Goal: Transaction & Acquisition: Purchase product/service

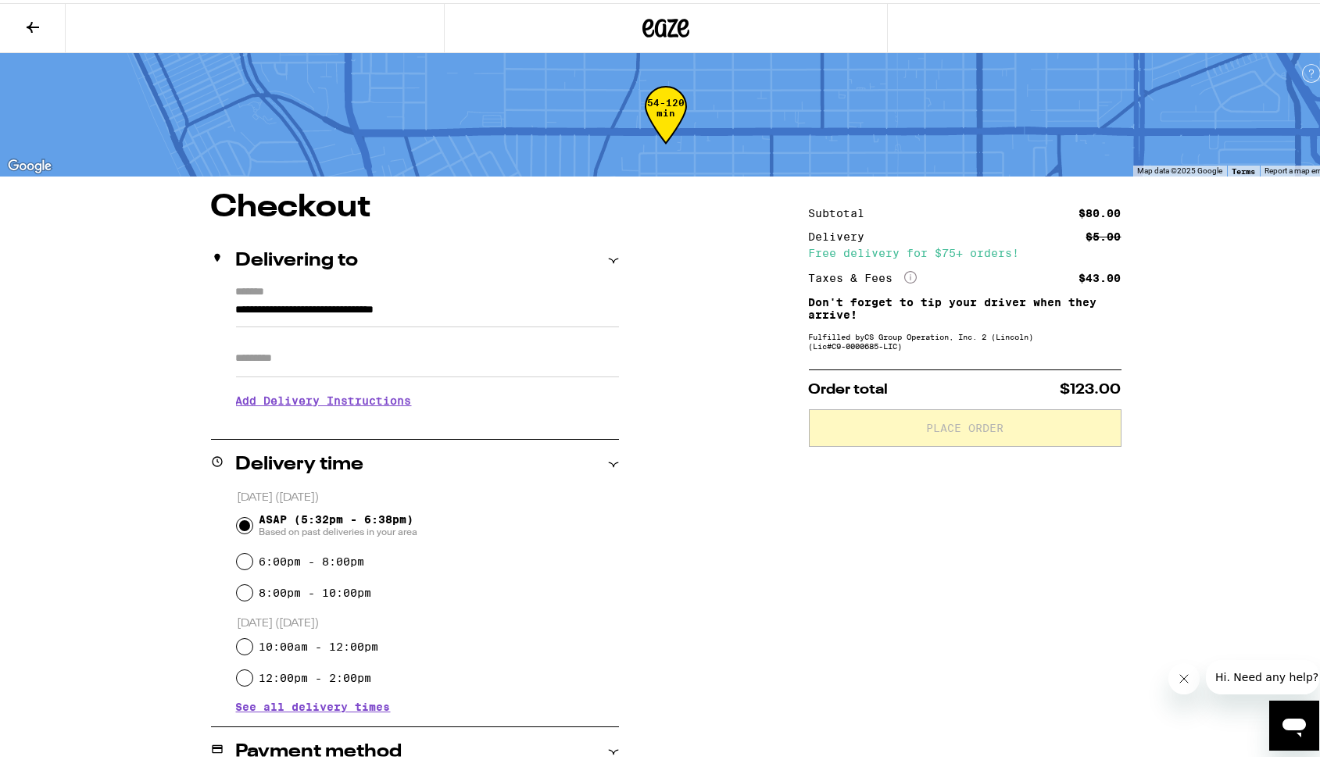
click at [26, 17] on icon at bounding box center [32, 24] width 19 height 19
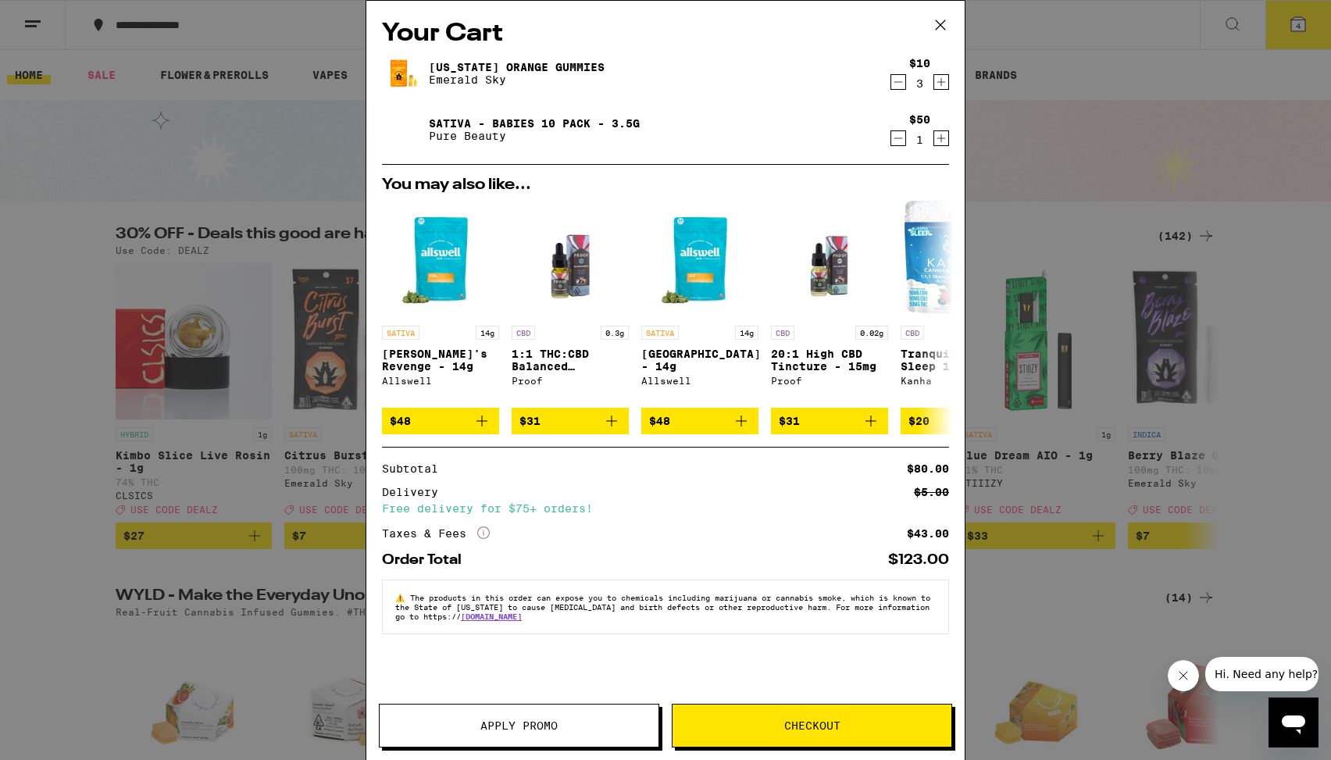
click at [943, 23] on icon at bounding box center [940, 24] width 23 height 23
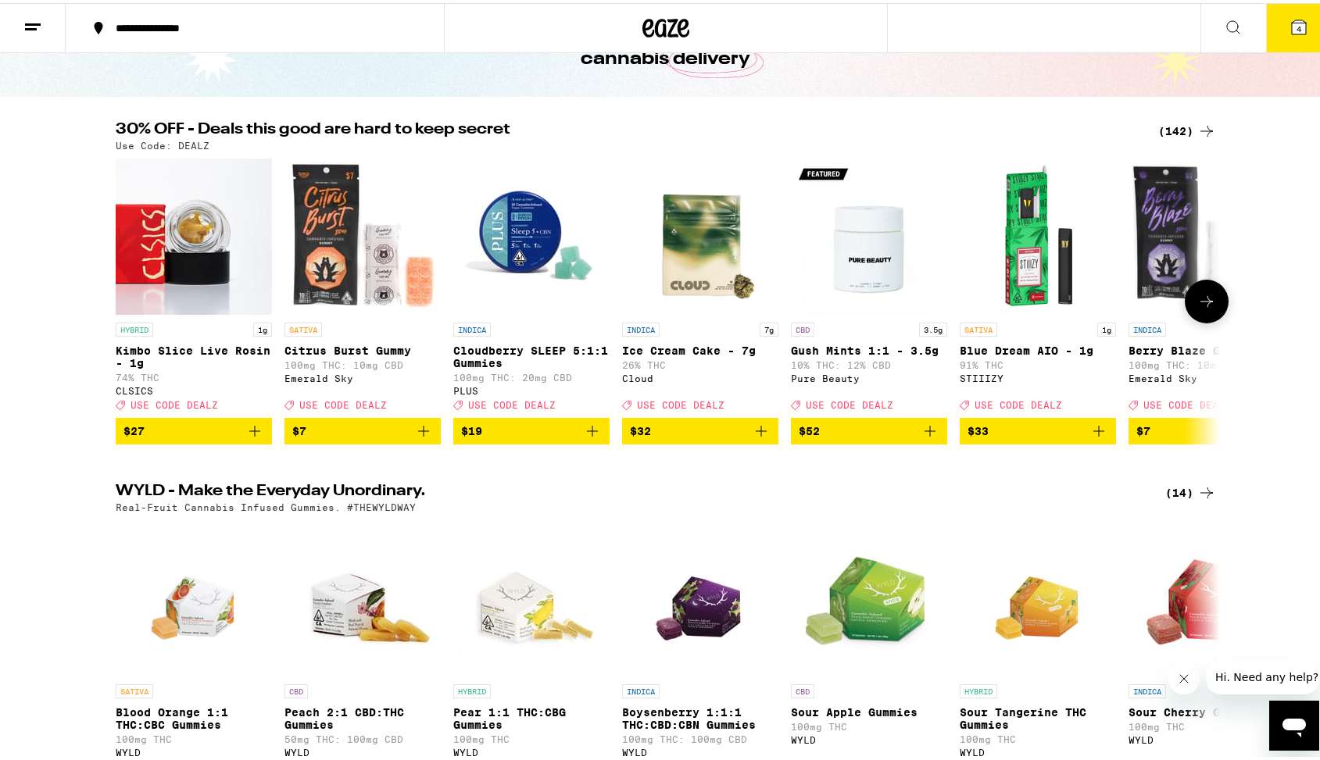
scroll to position [109, 0]
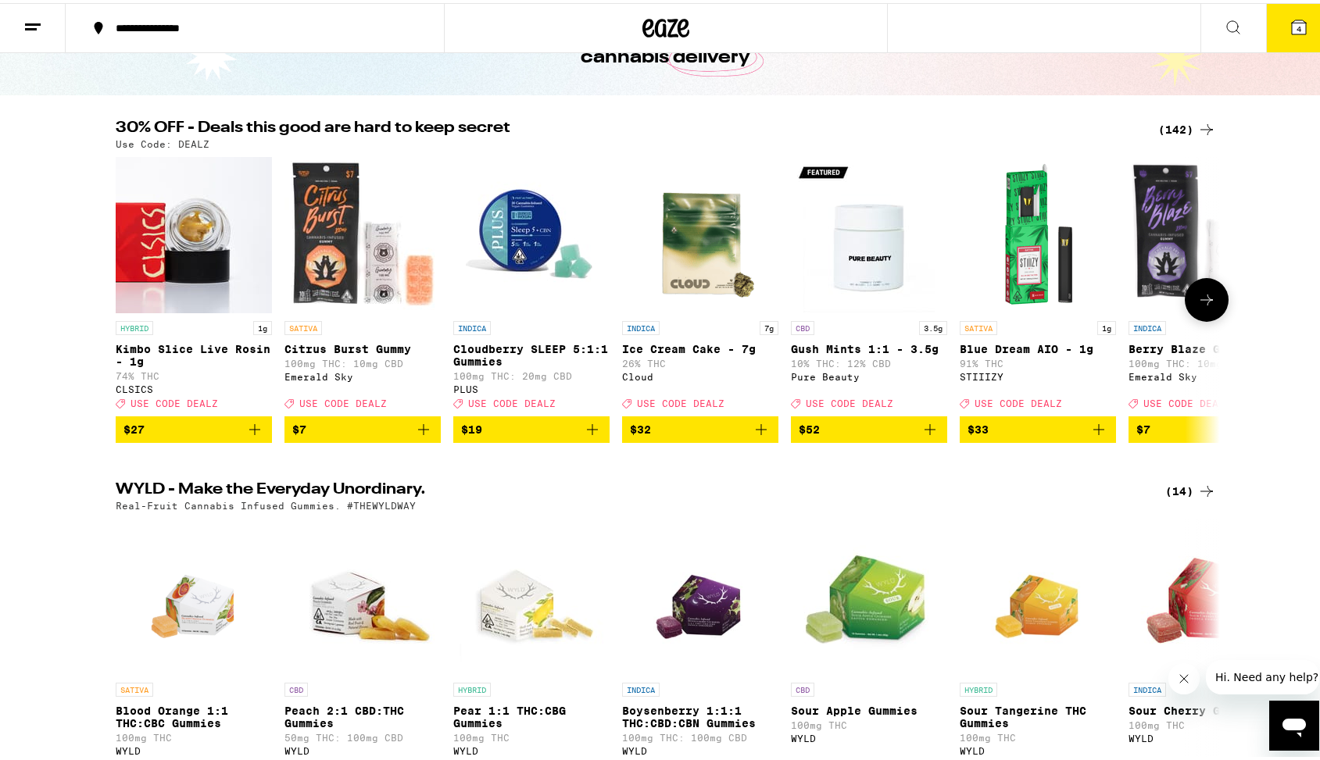
click at [418, 432] on icon "Add to bag" at bounding box center [423, 426] width 11 height 11
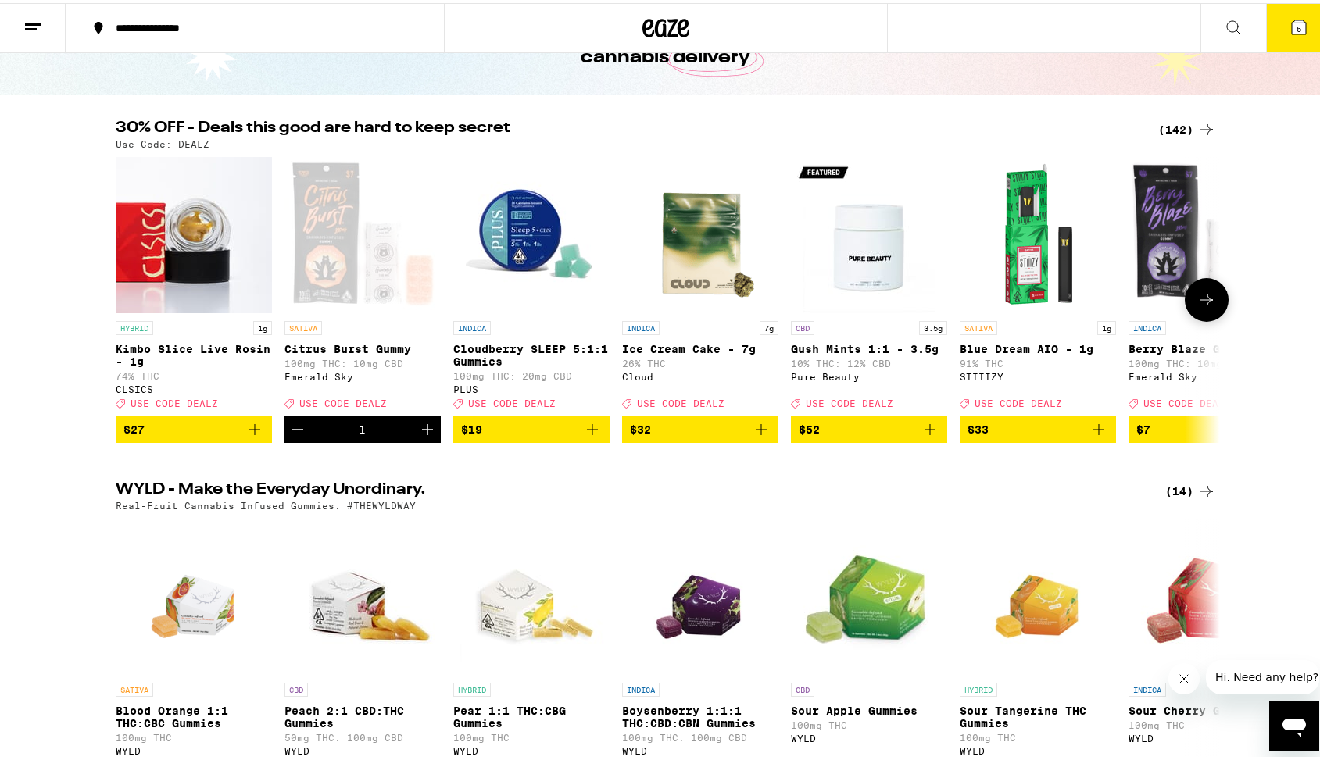
click at [292, 435] on icon "Decrement" at bounding box center [297, 426] width 19 height 19
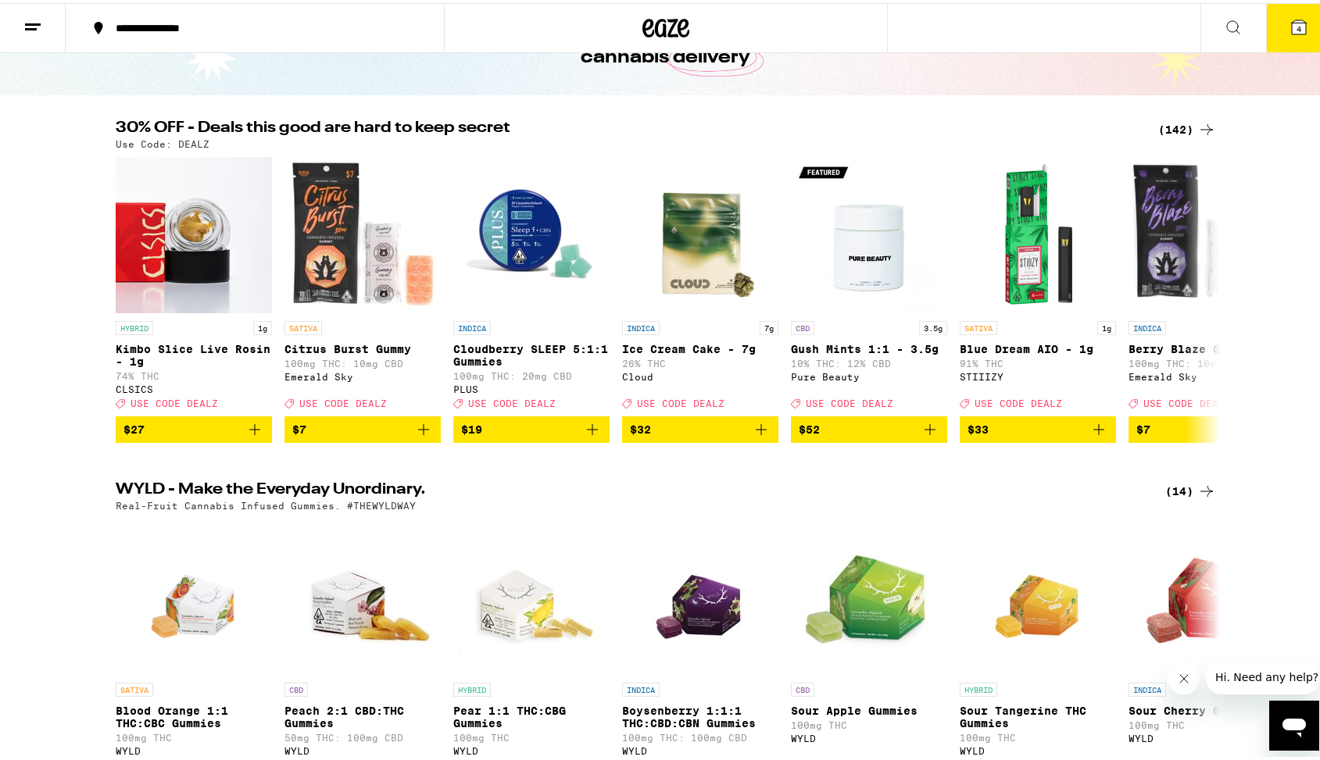
click at [1180, 126] on div "(142)" at bounding box center [1187, 126] width 58 height 19
click at [1200, 306] on icon at bounding box center [1206, 296] width 19 height 19
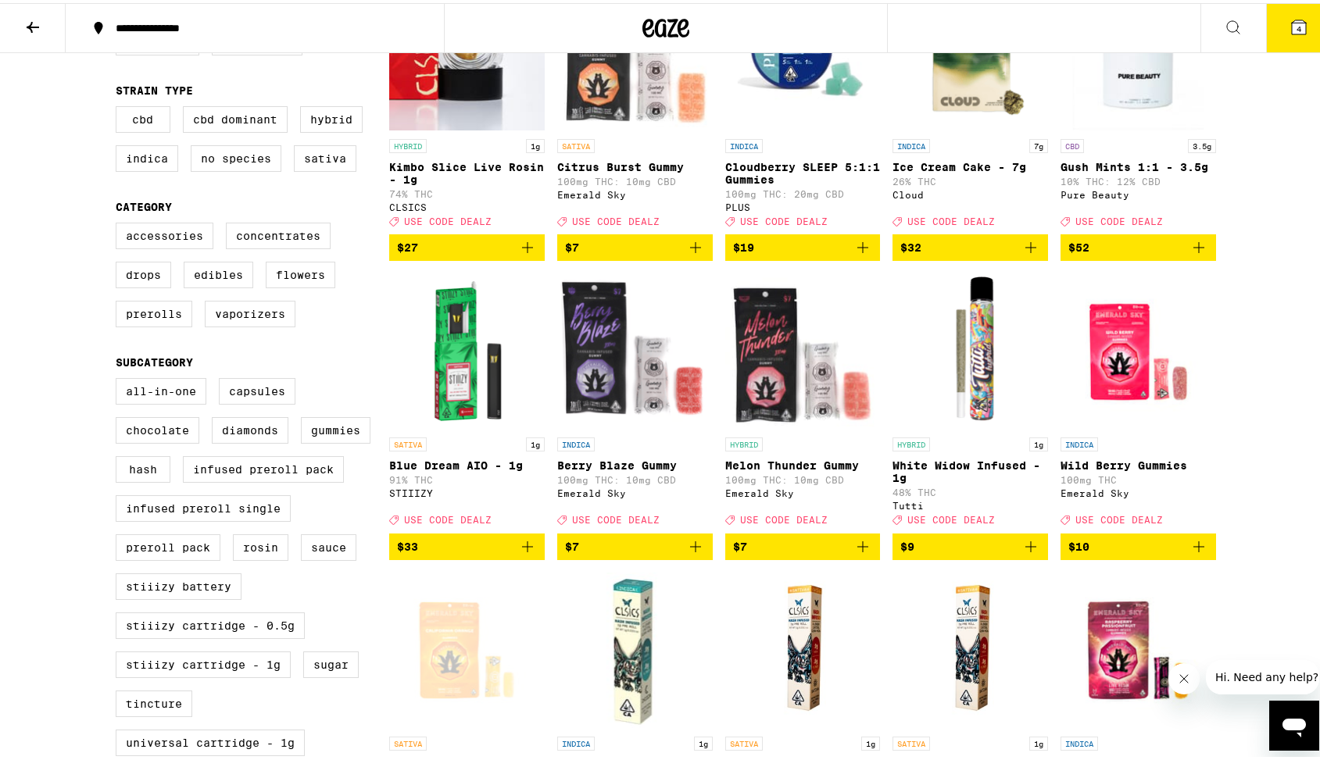
scroll to position [234, 0]
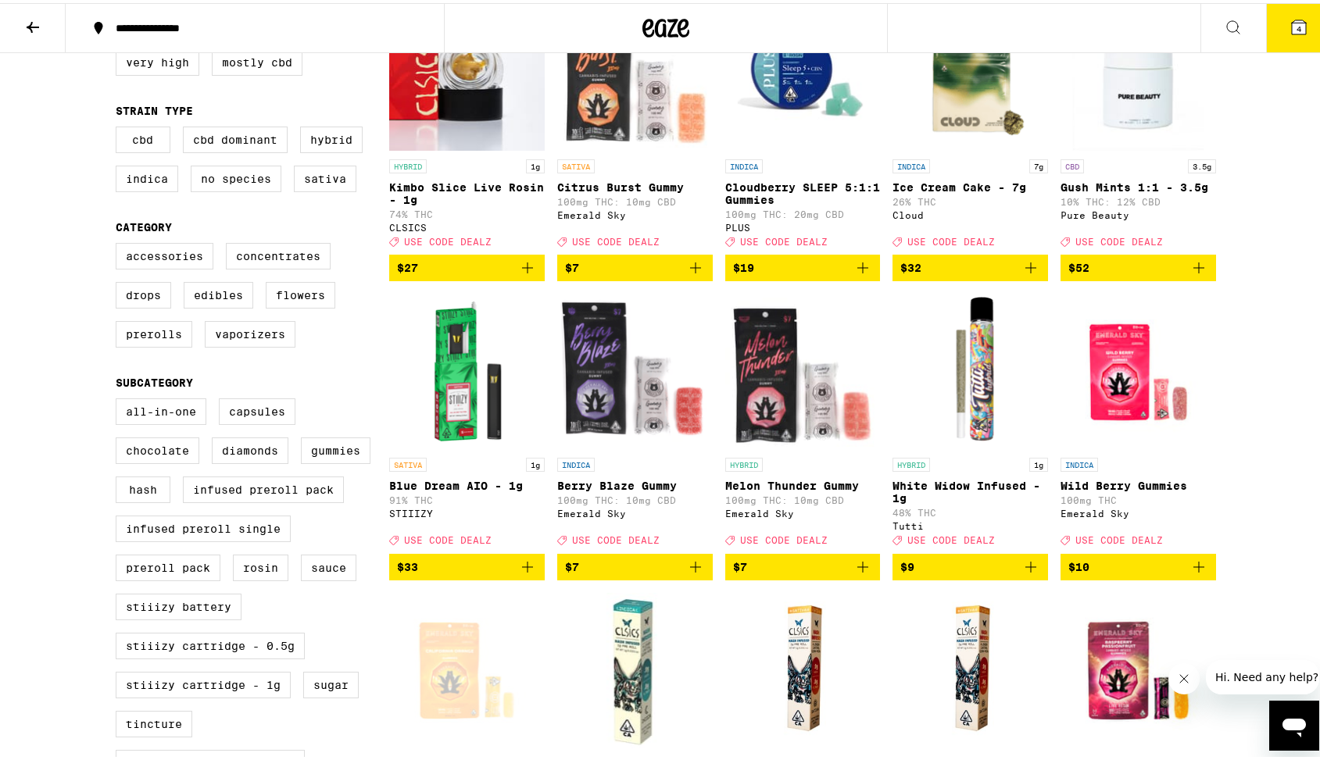
click at [695, 274] on icon "Add to bag" at bounding box center [695, 264] width 19 height 19
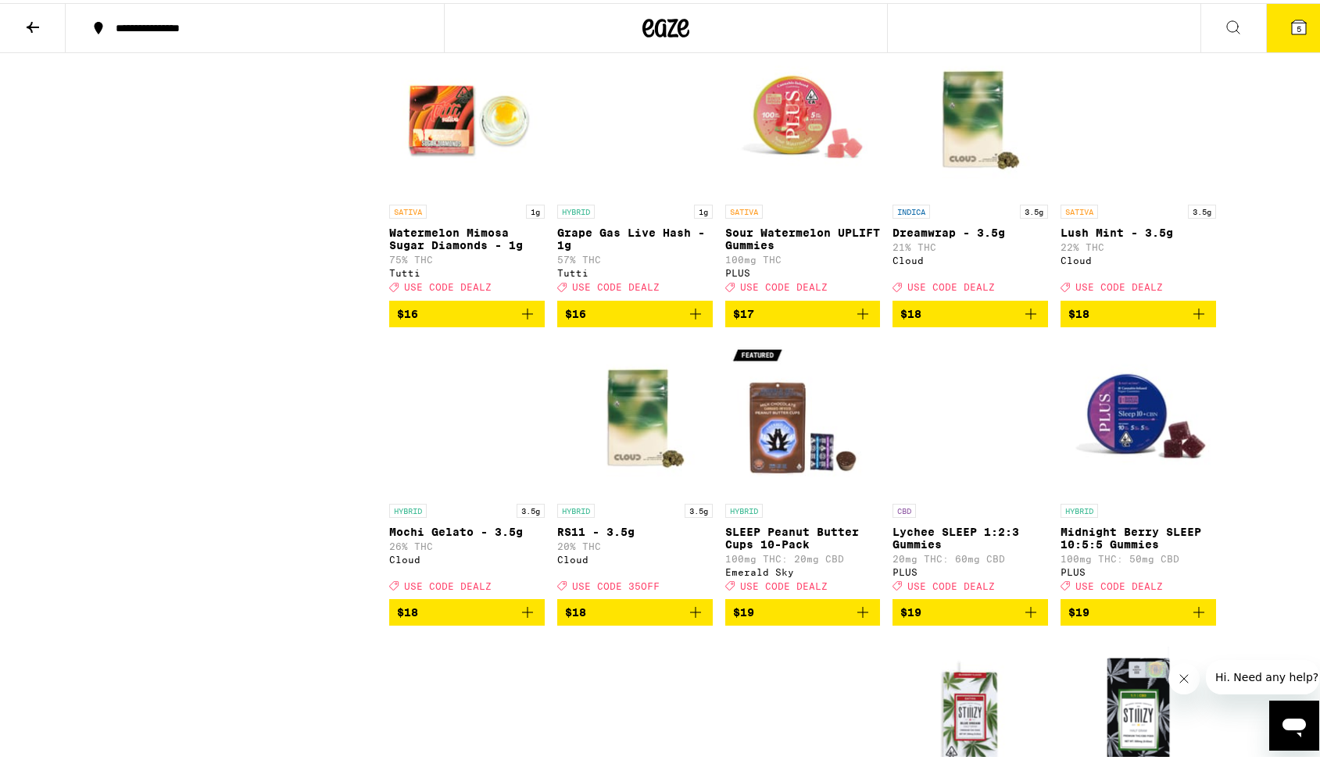
scroll to position [1685, 0]
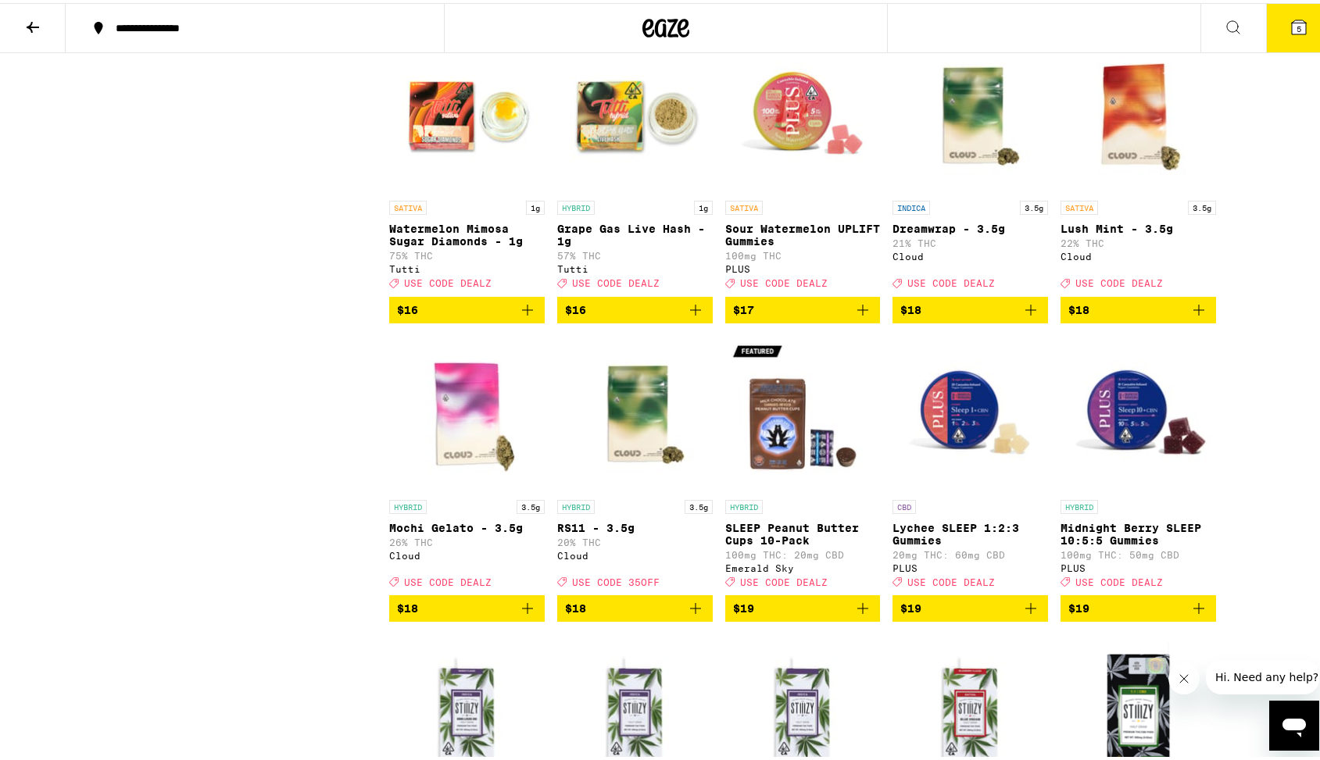
click at [37, 19] on icon at bounding box center [32, 24] width 19 height 19
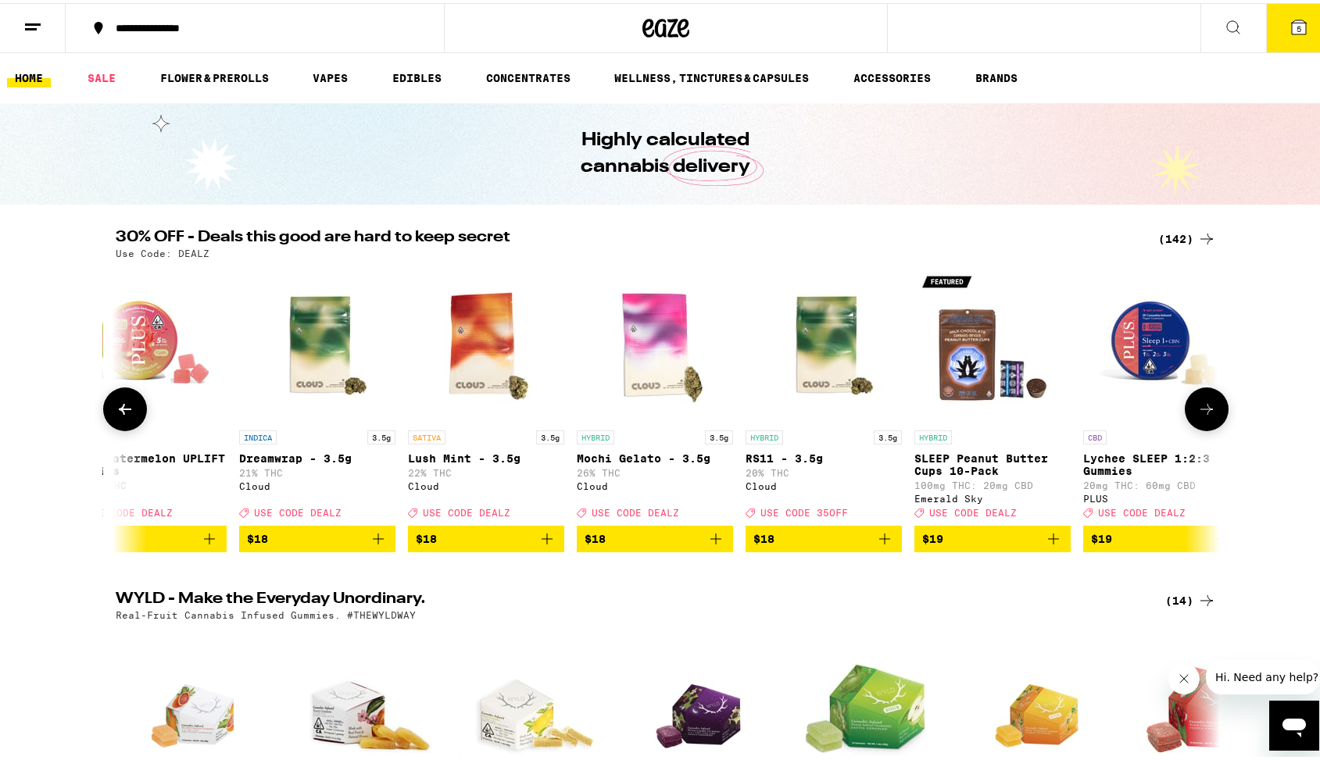
scroll to position [0, 4602]
click at [537, 545] on icon "Add to bag" at bounding box center [546, 536] width 19 height 19
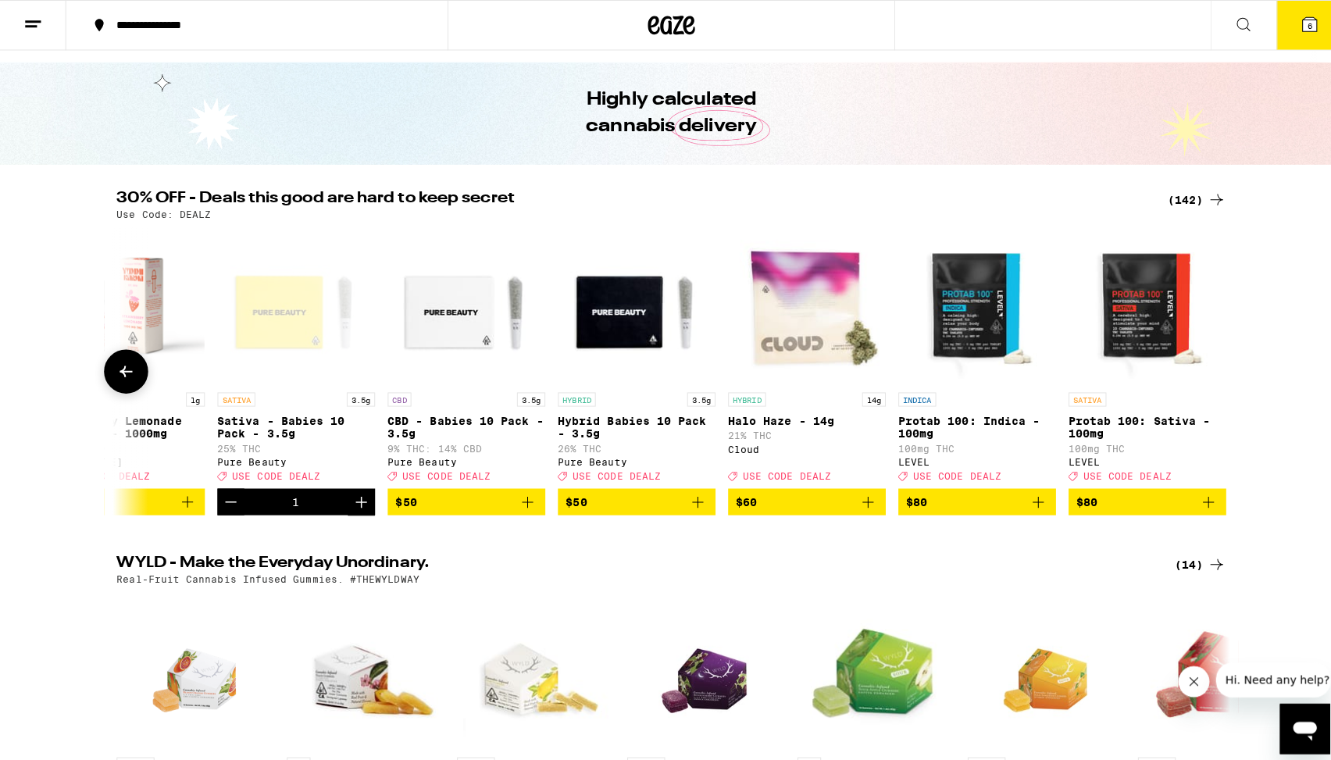
scroll to position [0, 22862]
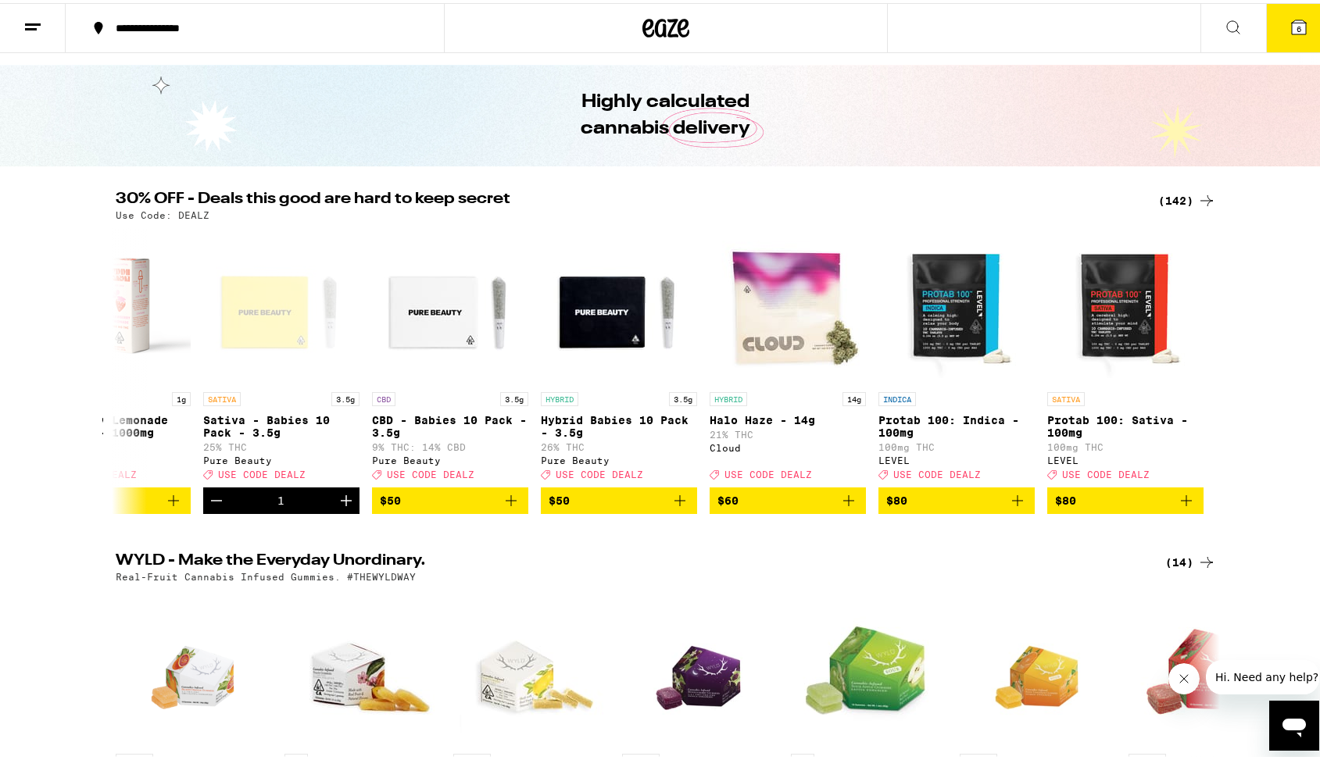
click at [1291, 25] on icon at bounding box center [1298, 24] width 19 height 19
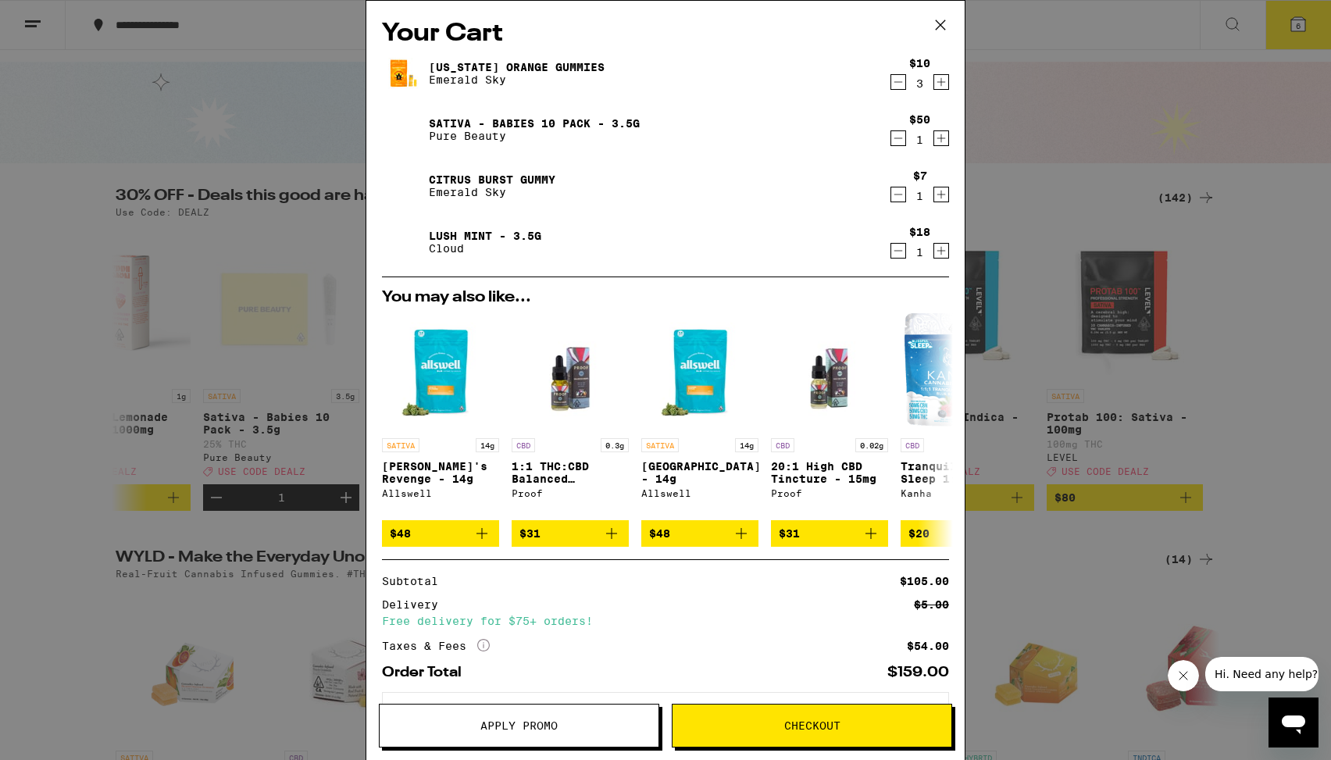
click at [536, 721] on span "Apply Promo" at bounding box center [518, 725] width 77 height 11
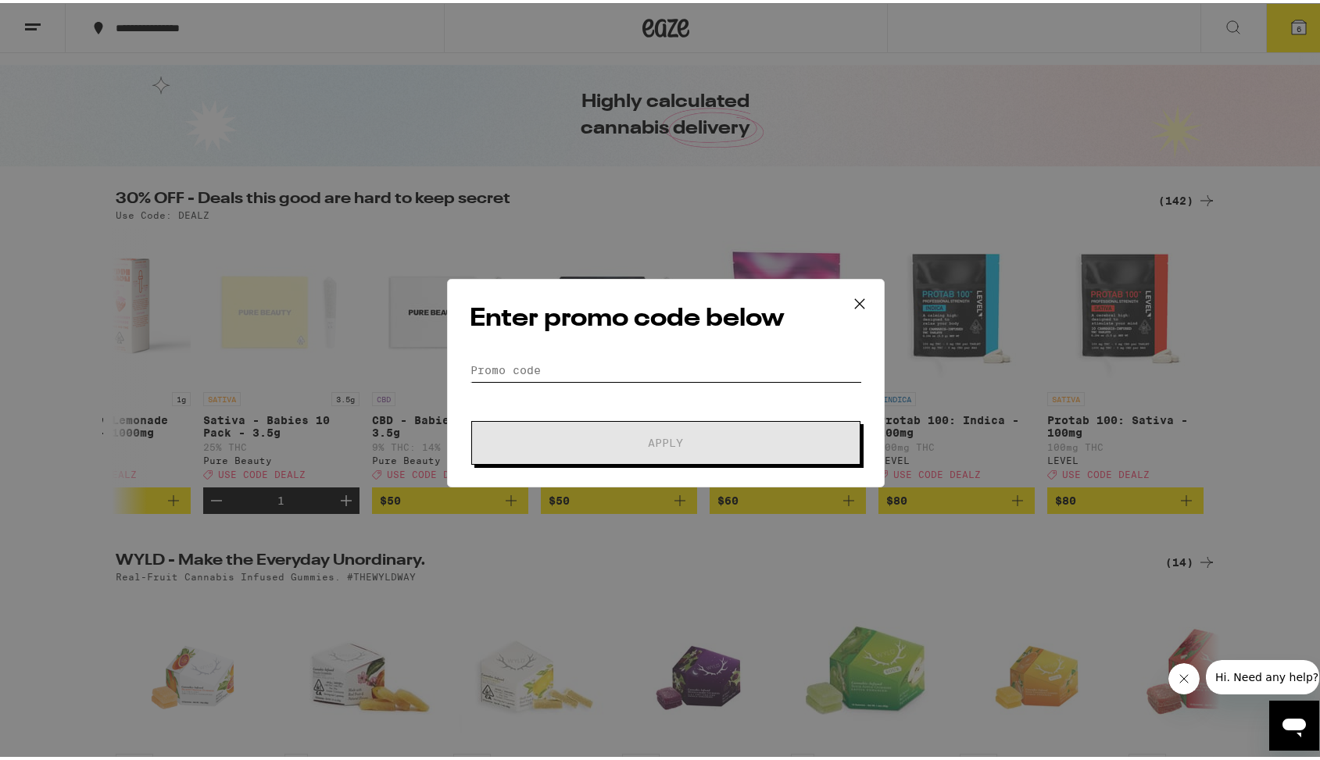
click at [527, 366] on input "Promo Code" at bounding box center [666, 366] width 392 height 23
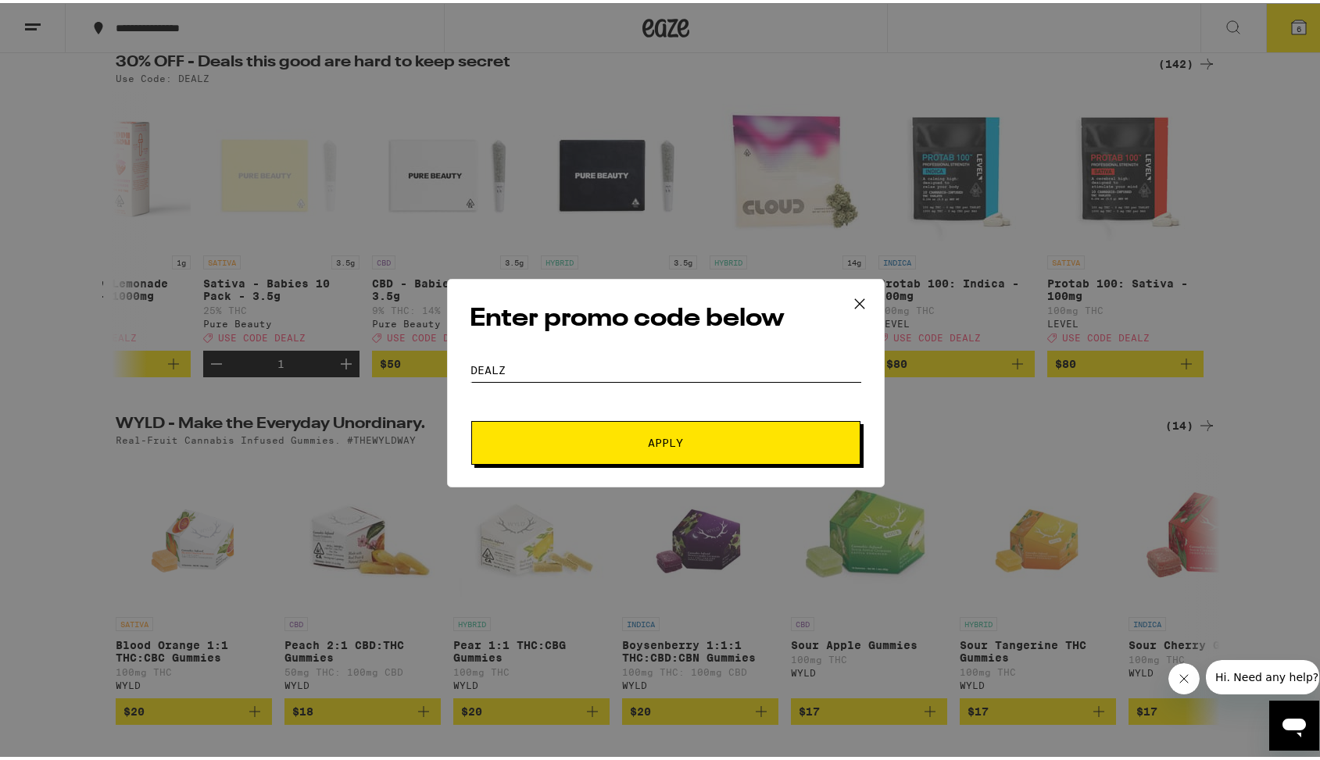
scroll to position [198, 0]
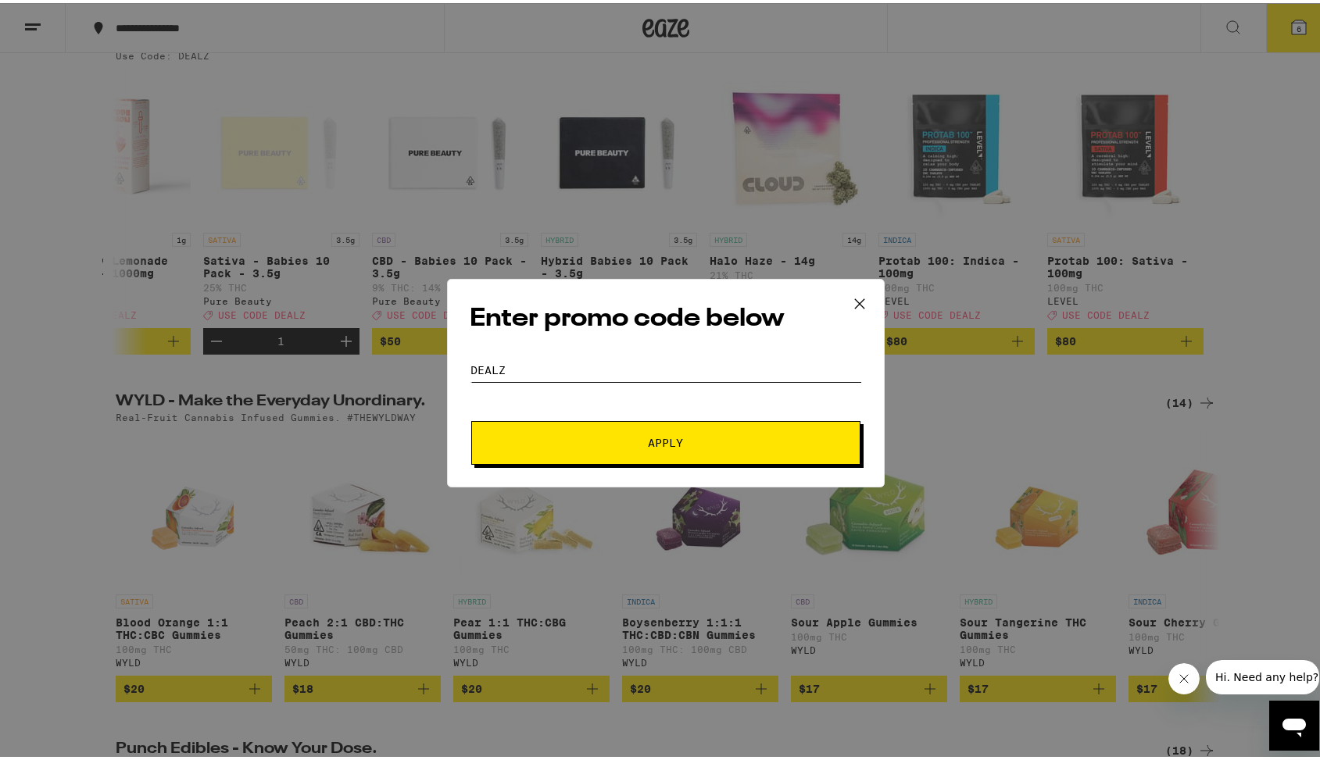
type input "DEALZ"
click at [670, 442] on span "Apply" at bounding box center [665, 439] width 35 height 11
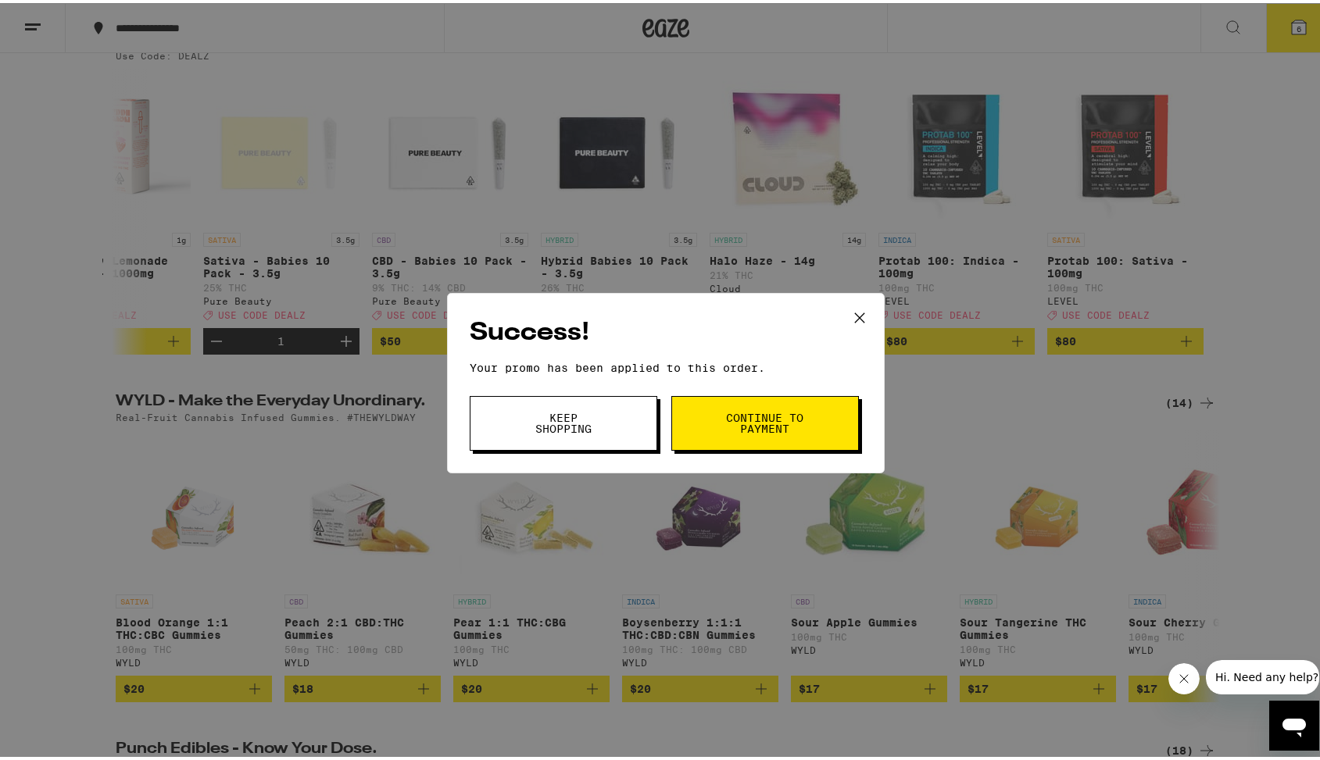
click at [741, 423] on span "Continue to payment" at bounding box center [765, 420] width 80 height 22
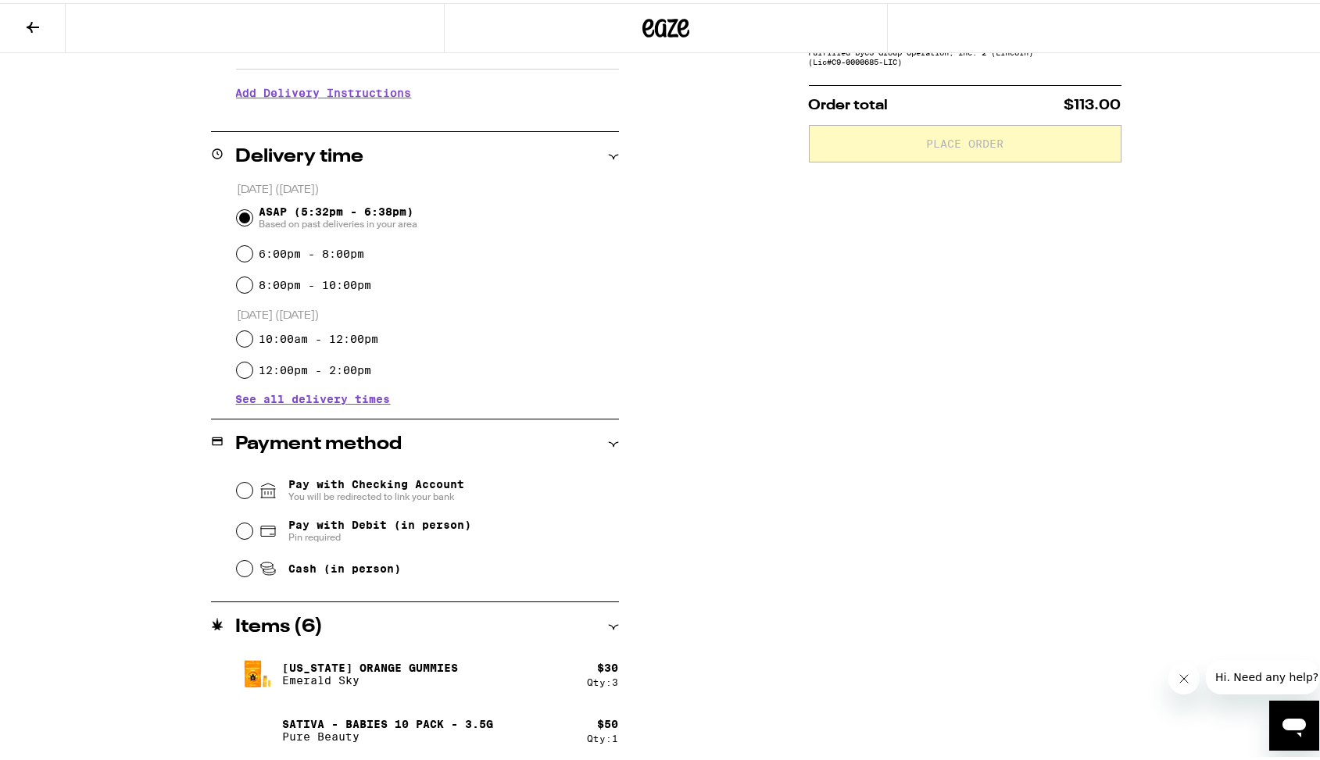
scroll to position [312, 0]
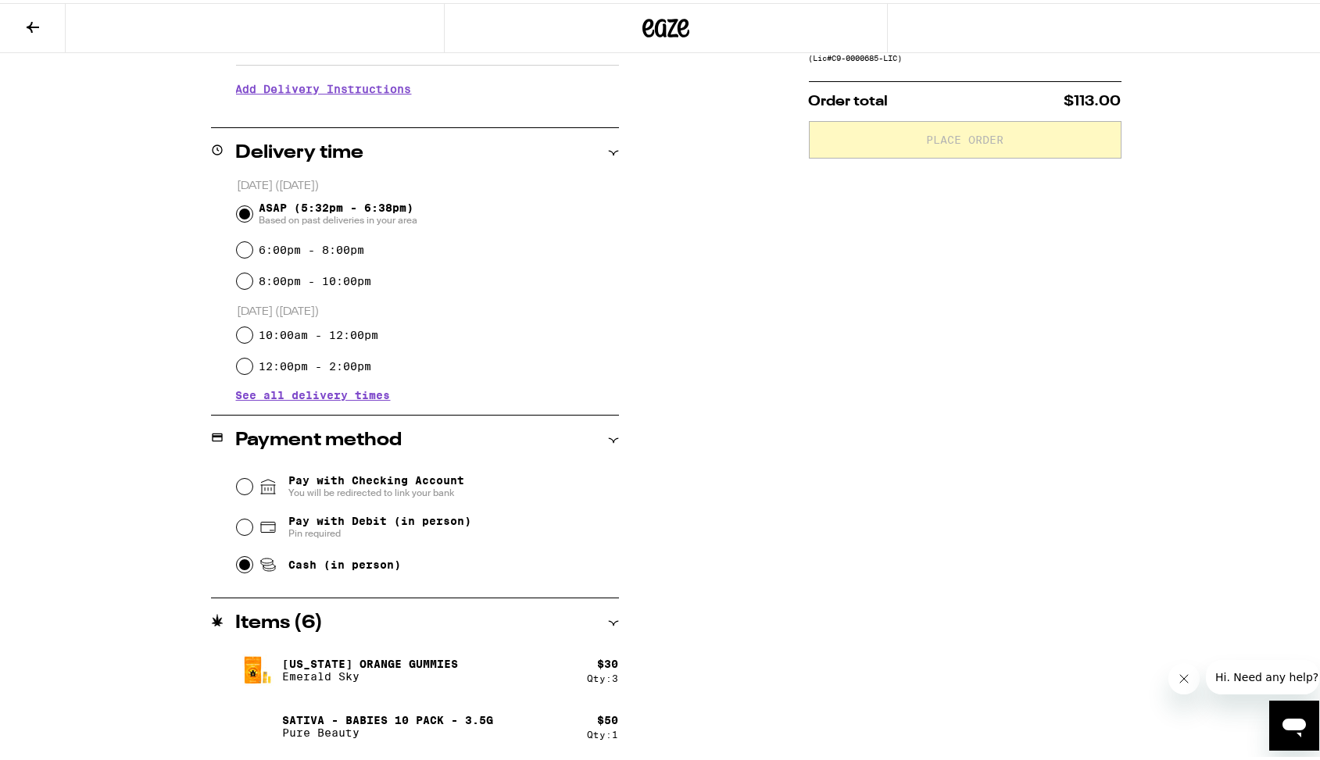
click at [237, 562] on input "Cash (in person)" at bounding box center [245, 562] width 16 height 16
radio input "true"
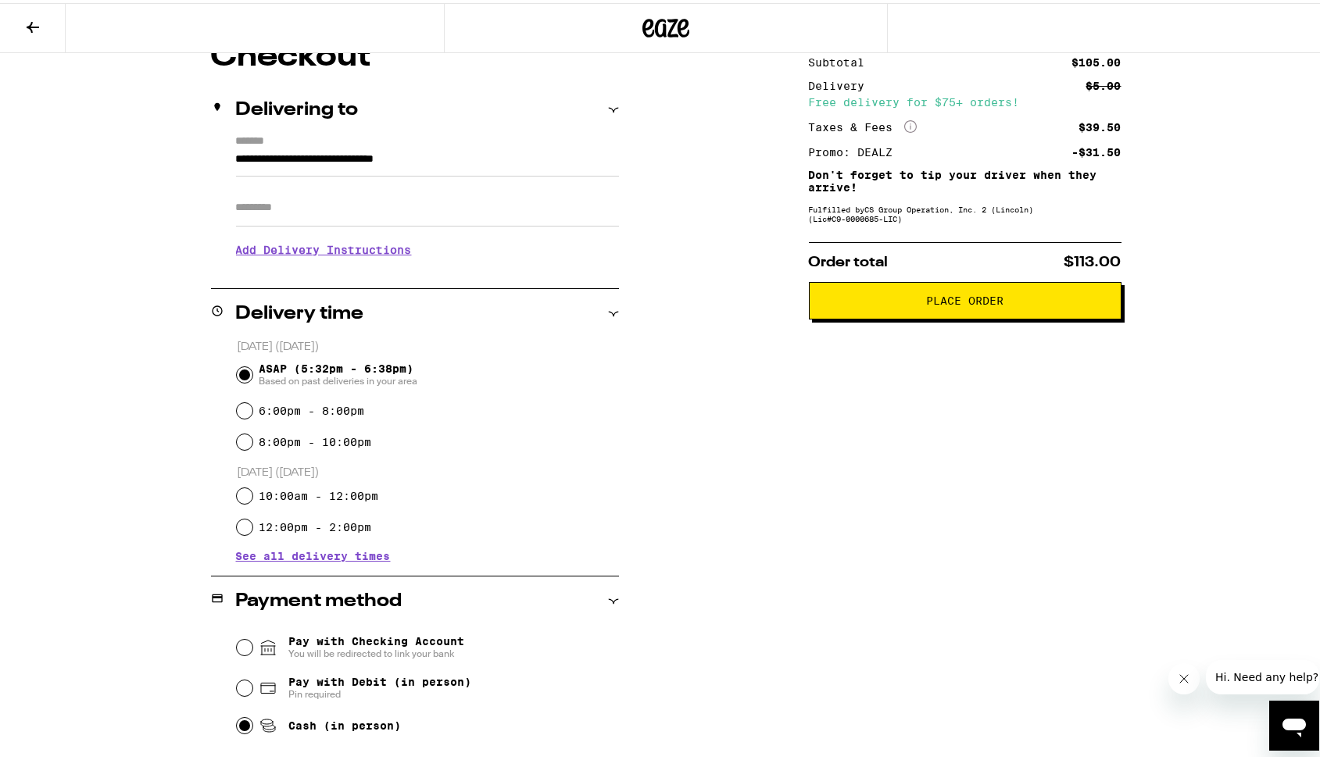
scroll to position [149, 0]
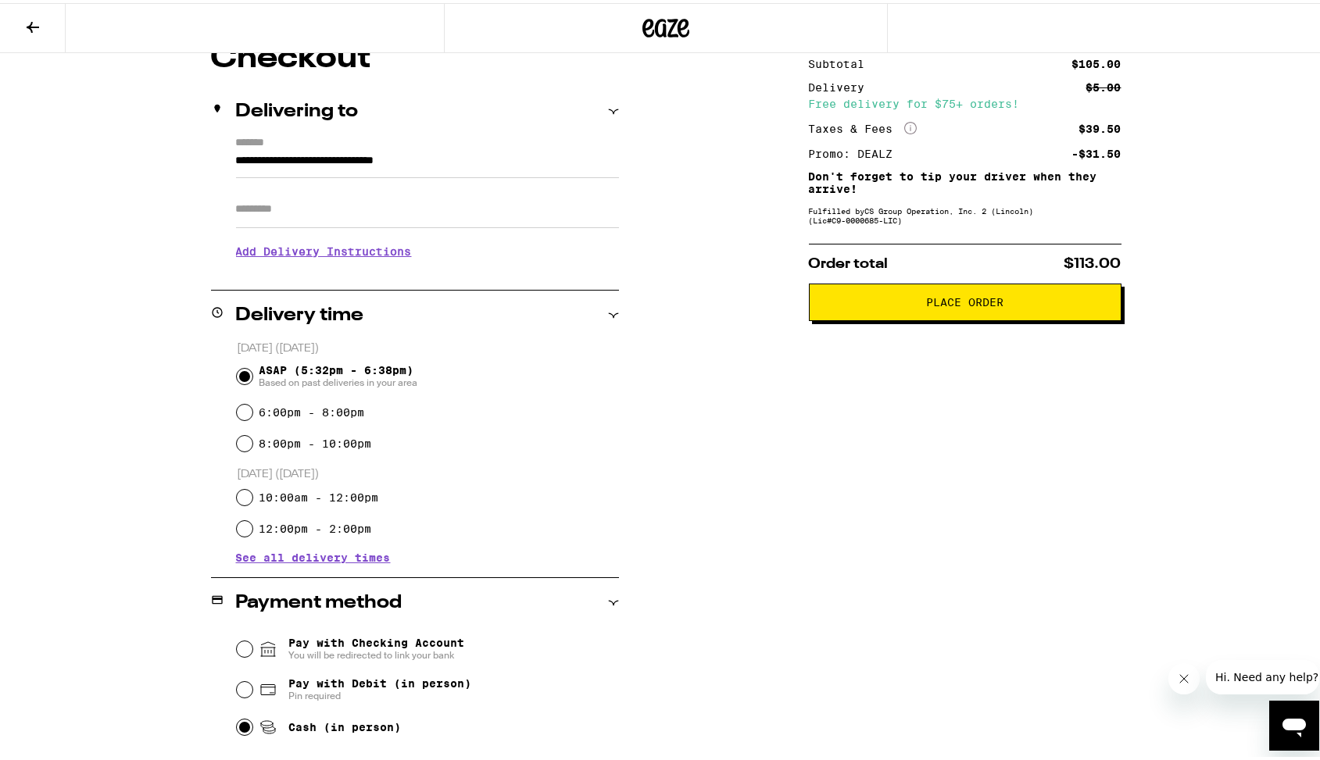
click at [375, 254] on h3 "Add Delivery Instructions" at bounding box center [427, 248] width 383 height 36
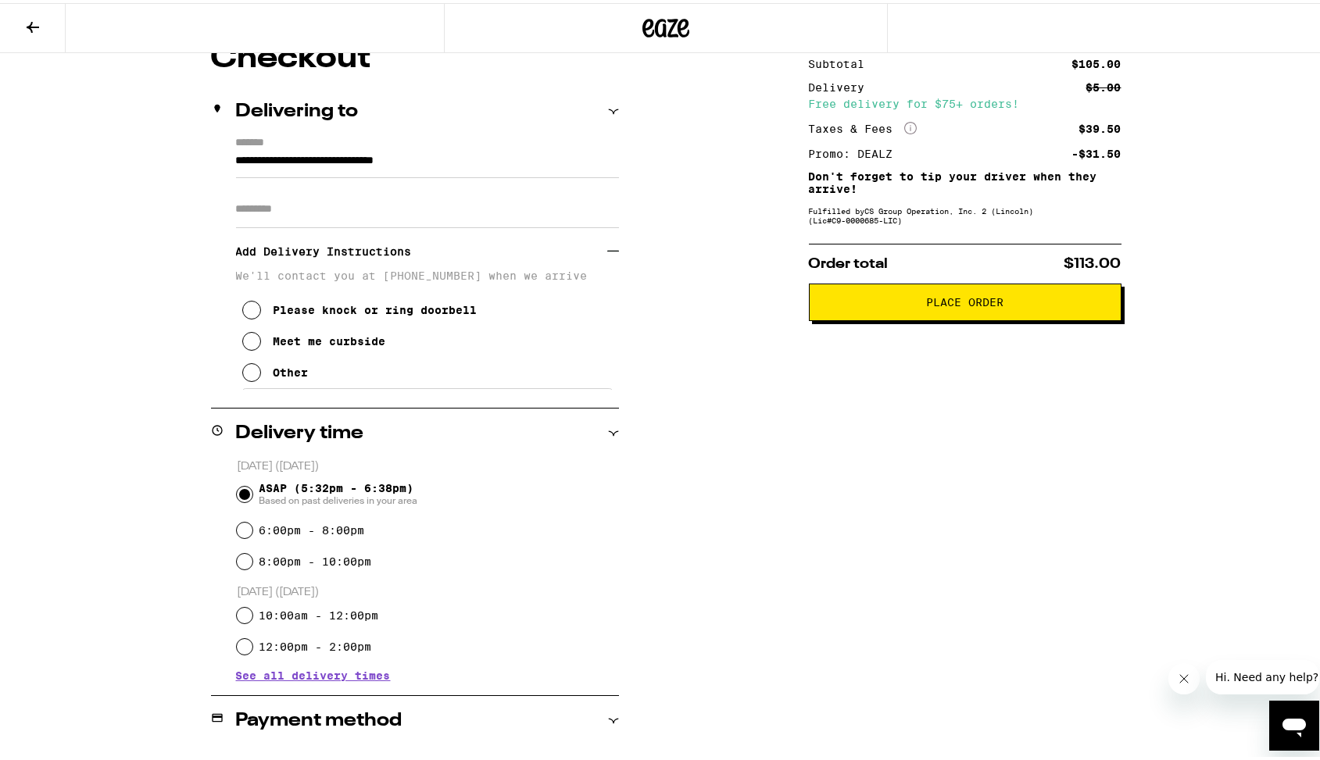
click at [248, 348] on icon at bounding box center [251, 338] width 19 height 19
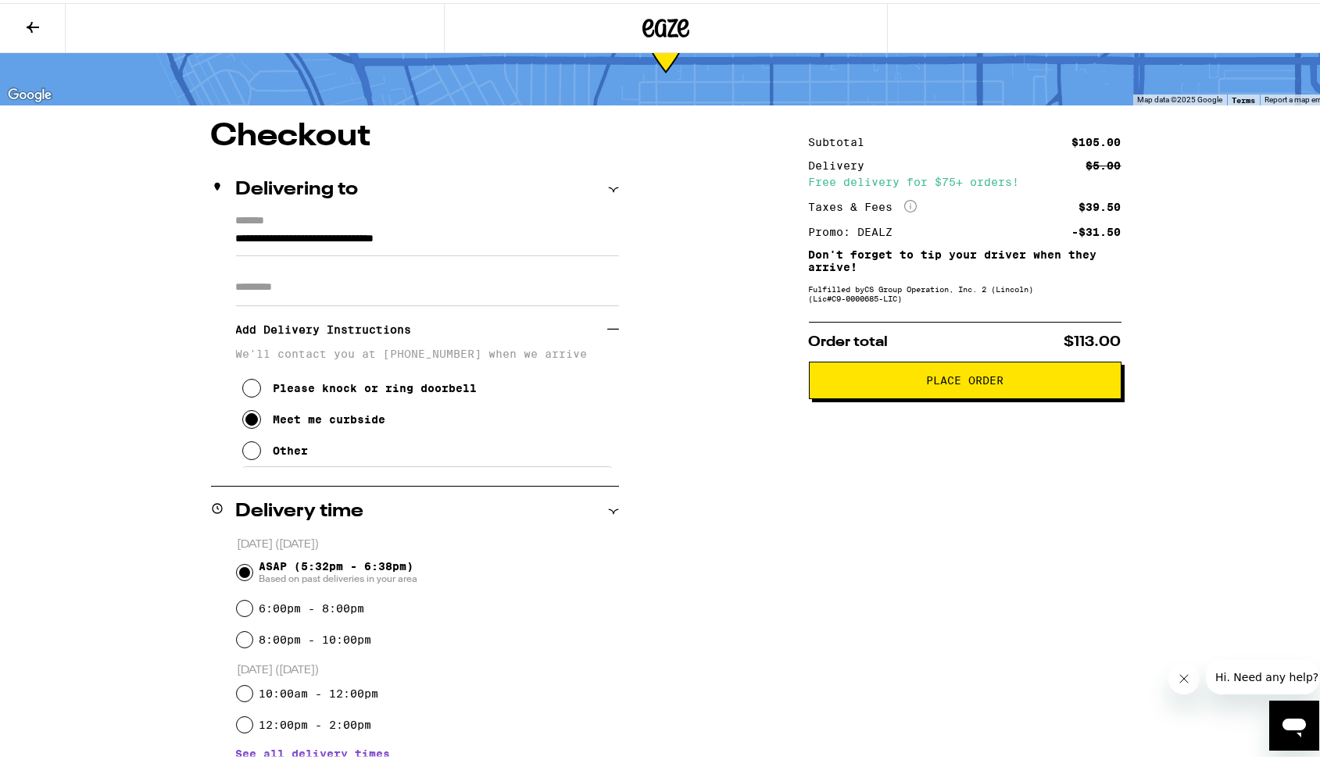
scroll to position [70, 0]
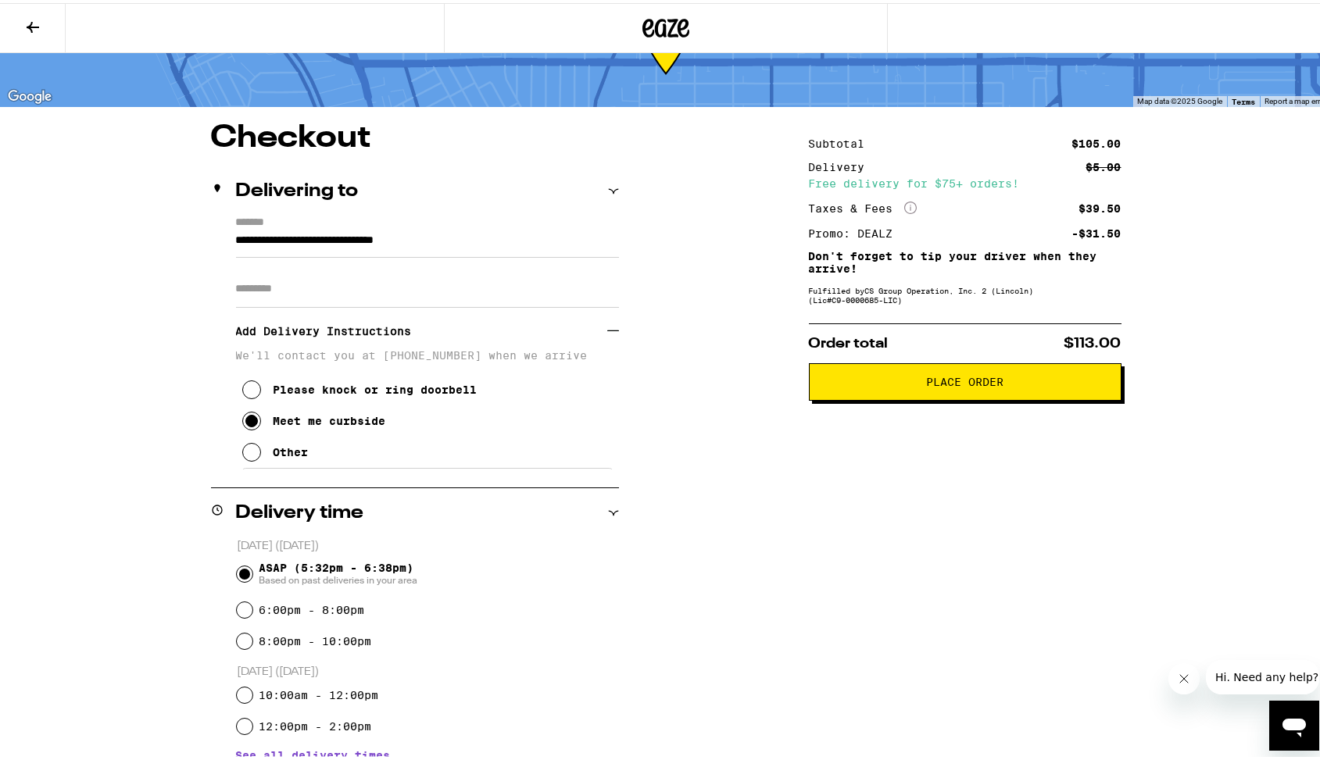
click at [972, 384] on span "Place Order" at bounding box center [964, 378] width 77 height 11
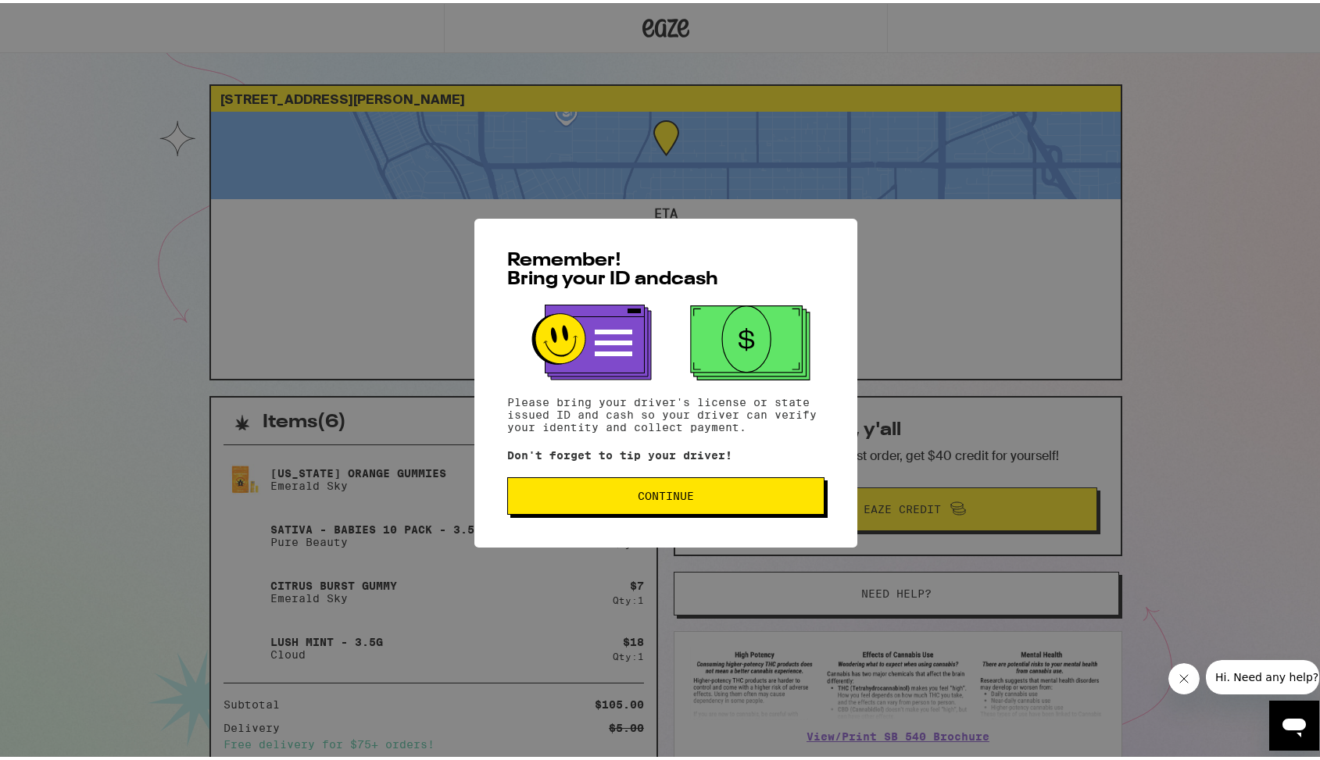
click at [637, 498] on span "Continue" at bounding box center [665, 492] width 56 height 11
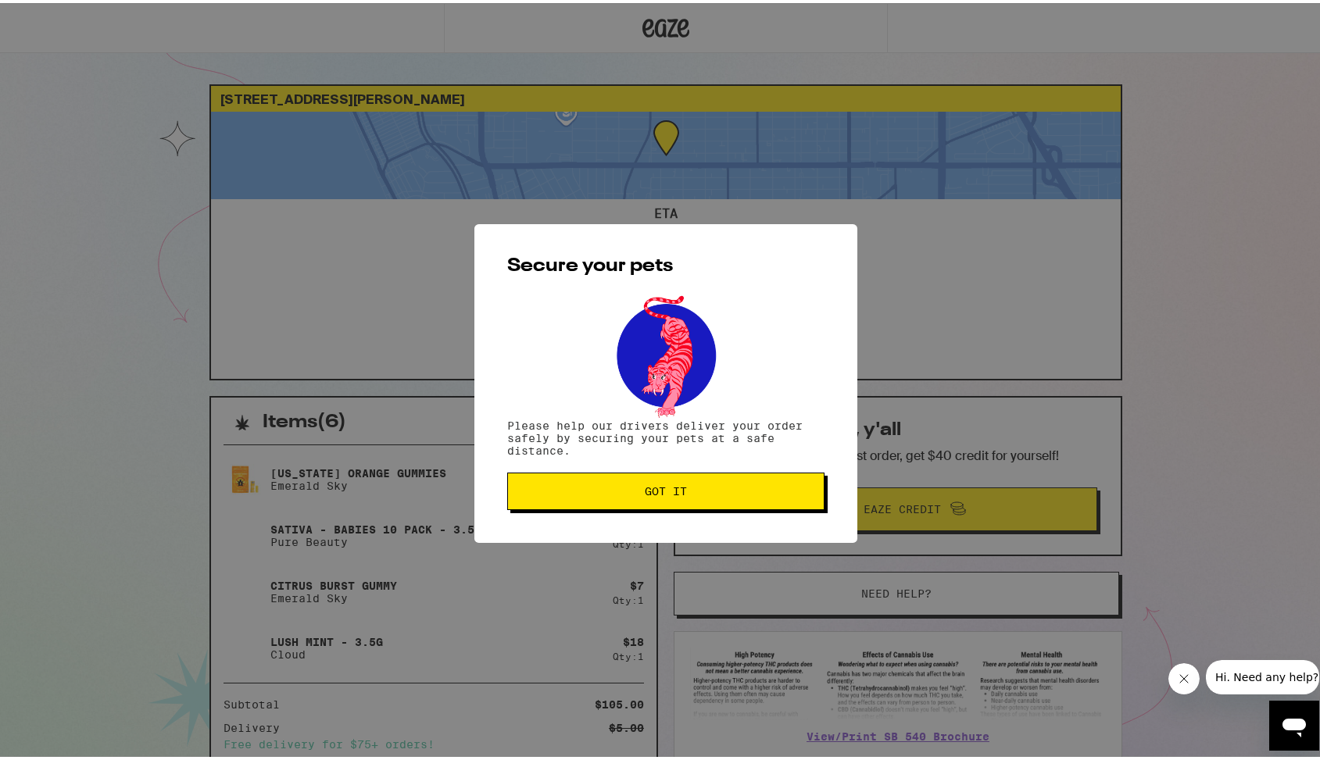
click at [632, 499] on button "Got it" at bounding box center [665, 488] width 317 height 37
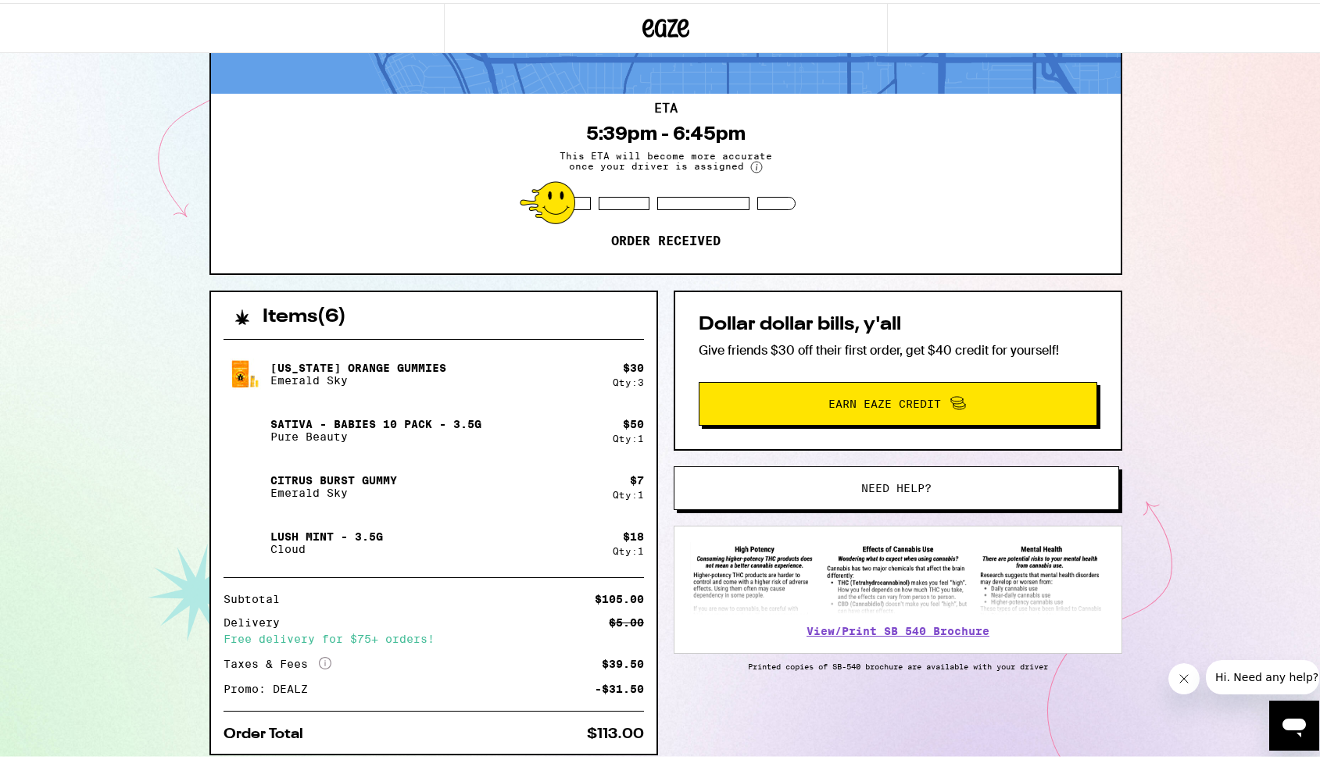
scroll to position [160, 0]
